Goal: Information Seeking & Learning: Learn about a topic

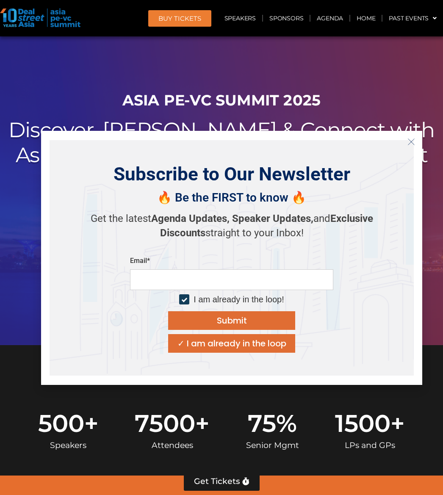
click at [410, 144] on icon "Close" at bounding box center [411, 142] width 8 height 8
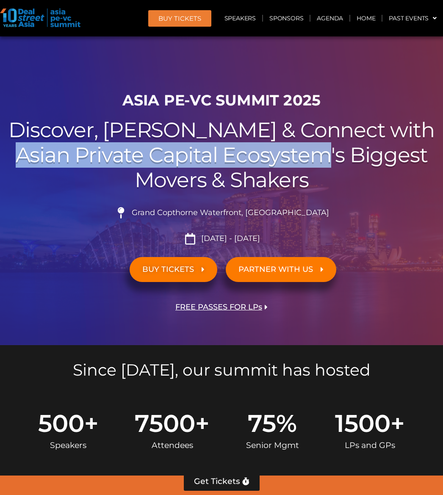
drag, startPoint x: 15, startPoint y: 156, endPoint x: 330, endPoint y: 159, distance: 314.4
click at [330, 159] on h2 "Discover, Learn & Connect with Asian Private Capital Ecosystem's Biggest Movers…" at bounding box center [221, 155] width 434 height 74
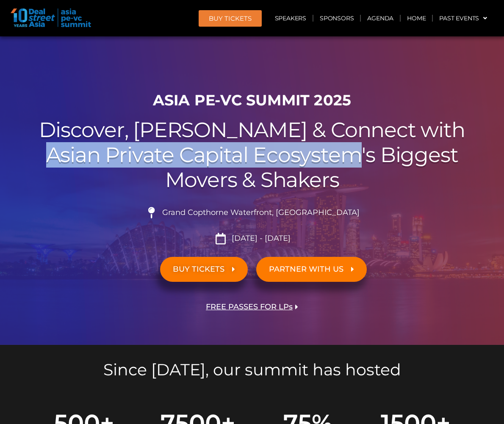
drag, startPoint x: 229, startPoint y: 237, endPoint x: 293, endPoint y: 238, distance: 64.7
click at [293, 238] on li "[DATE] - [DATE]" at bounding box center [252, 238] width 474 height 11
copy span "[DATE] - [DATE]"
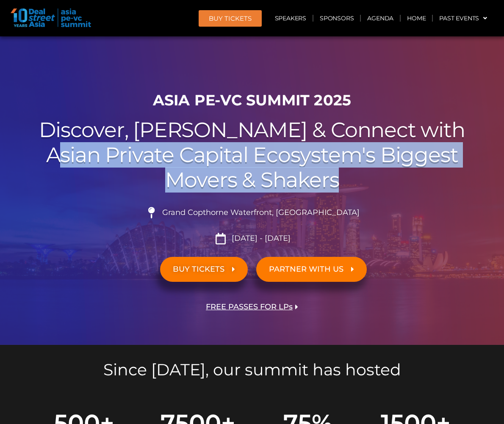
drag, startPoint x: 66, startPoint y: 154, endPoint x: 366, endPoint y: 185, distance: 301.6
click at [366, 185] on h2 "Discover, Learn & Connect with Asian Private Capital Ecosystem's Biggest Movers…" at bounding box center [252, 155] width 474 height 74
click at [197, 155] on h2 "Discover, Learn & Connect with Asian Private Capital Ecosystem's Biggest Movers…" at bounding box center [252, 155] width 474 height 74
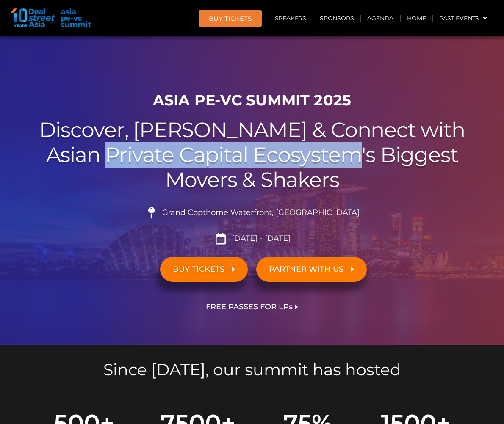
drag, startPoint x: 161, startPoint y: 163, endPoint x: 360, endPoint y: 148, distance: 199.1
click at [360, 148] on h2 "Discover, Learn & Connect with Asian Private Capital Ecosystem's Biggest Movers…" at bounding box center [252, 155] width 474 height 74
copy h2 "Private Capital Ecosystem"
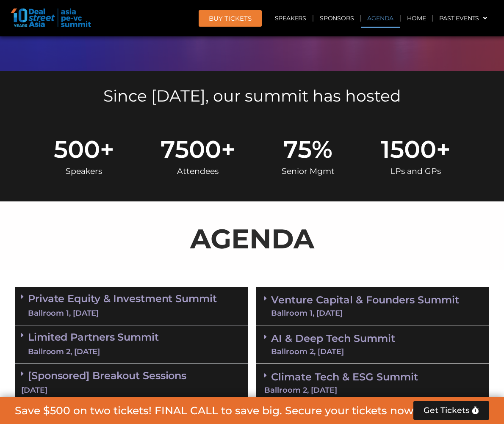
scroll to position [296, 0]
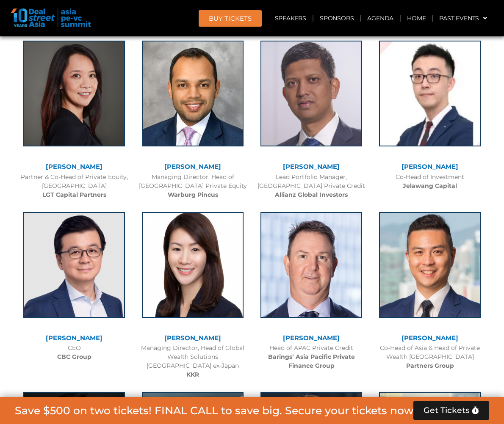
scroll to position [1439, 0]
